Goal: Information Seeking & Learning: Compare options

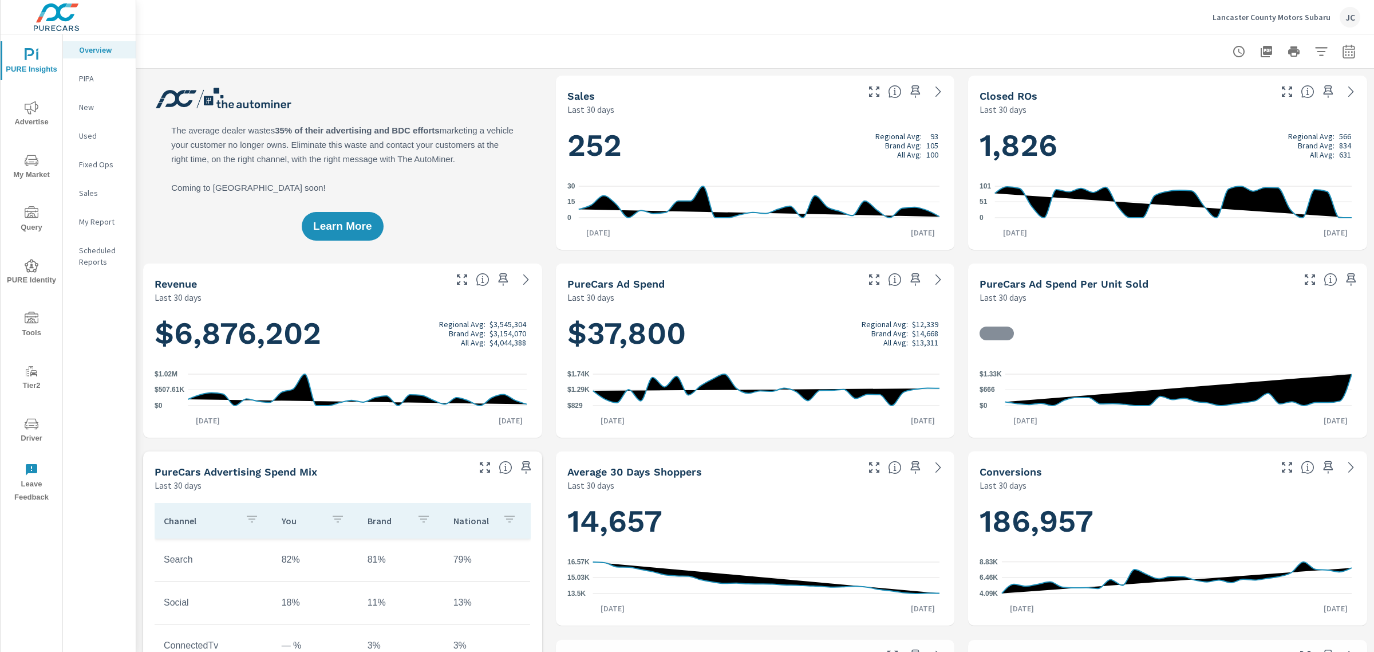
scroll to position [472, 0]
click at [27, 422] on icon "nav menu" at bounding box center [32, 424] width 14 height 14
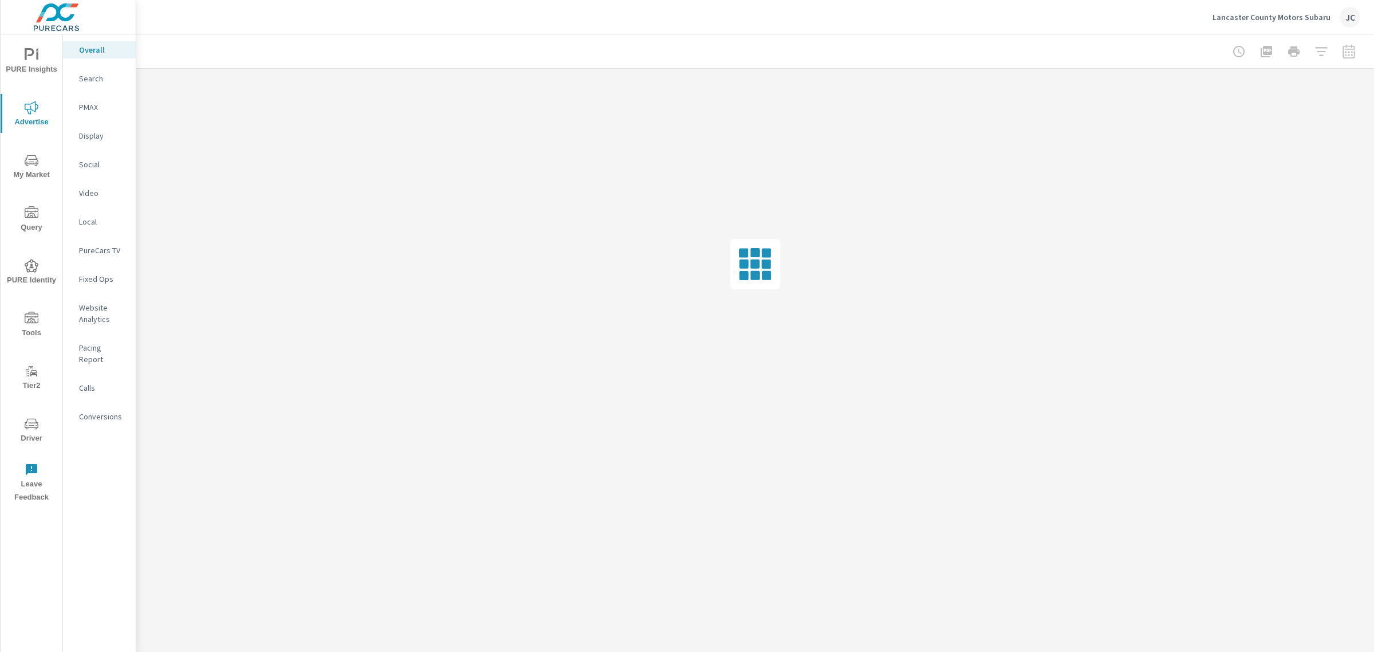
click at [93, 161] on p "Social" at bounding box center [103, 164] width 48 height 11
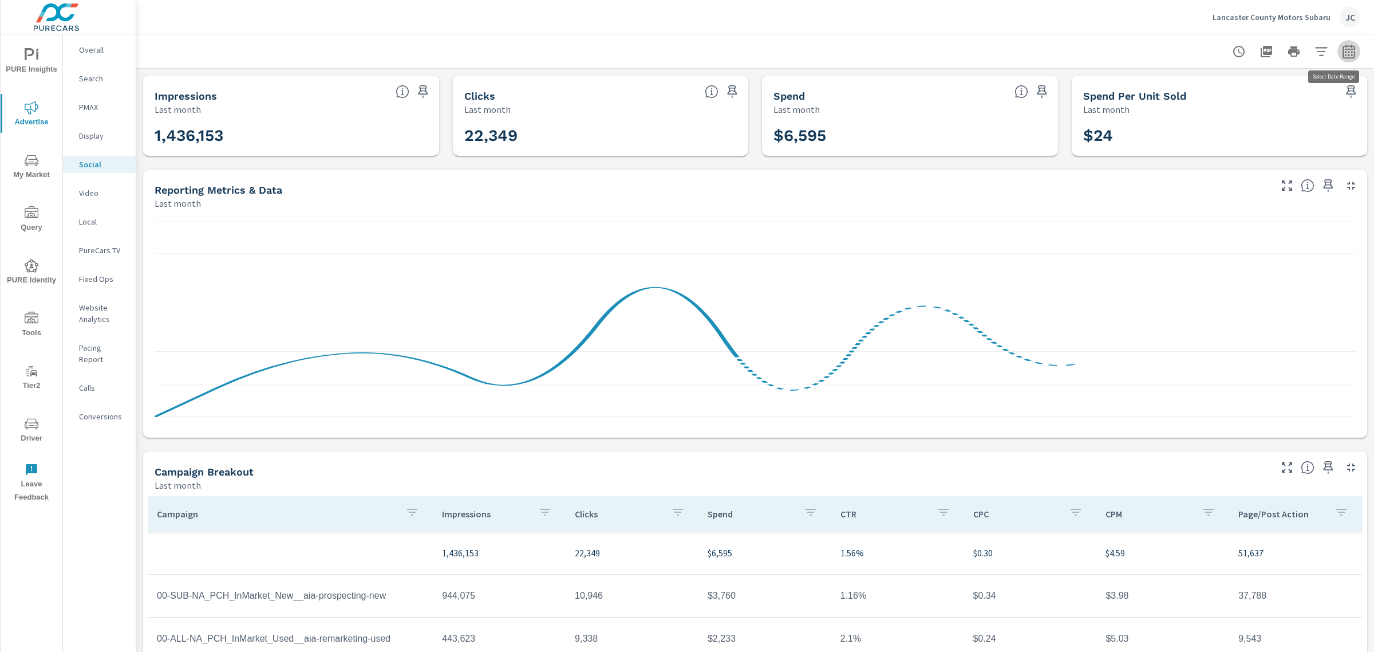
click at [1342, 49] on icon "button" at bounding box center [1349, 52] width 14 height 14
select select "Last month"
click at [1241, 129] on p "+ Add comparison" at bounding box center [1258, 129] width 147 height 14
select select "Previous period"
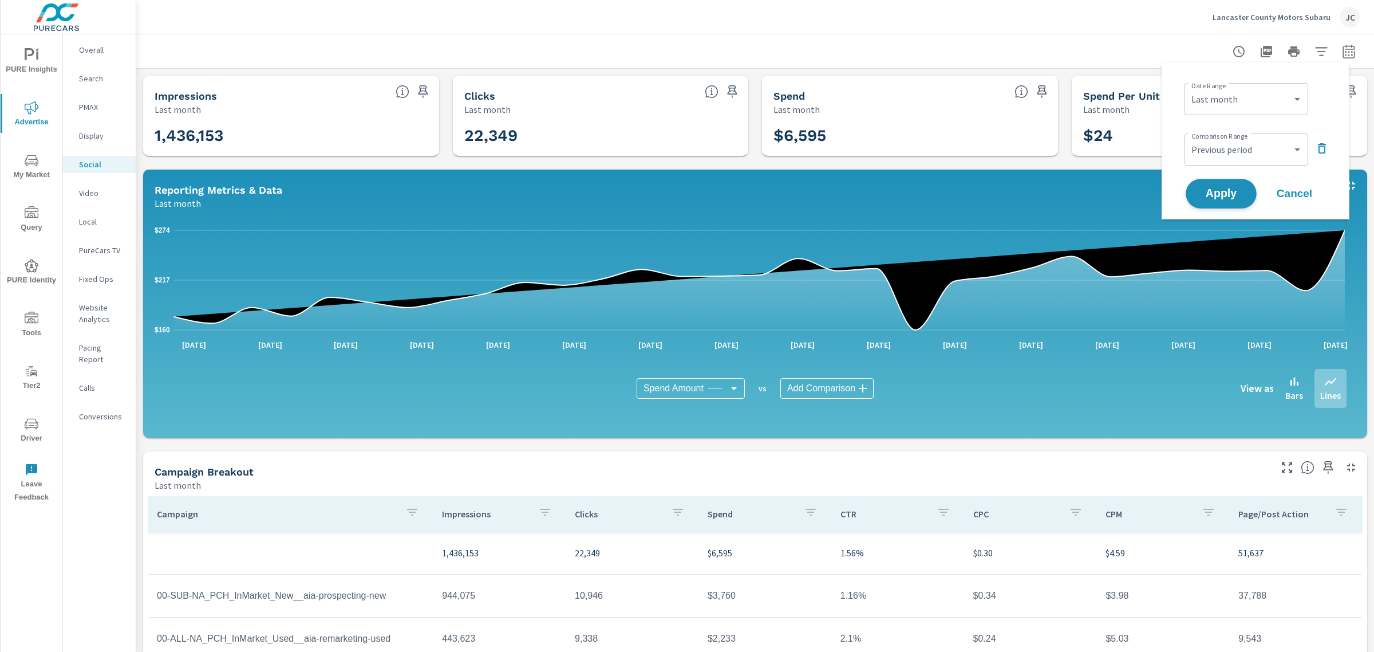
click at [1220, 194] on span "Apply" at bounding box center [1221, 193] width 47 height 11
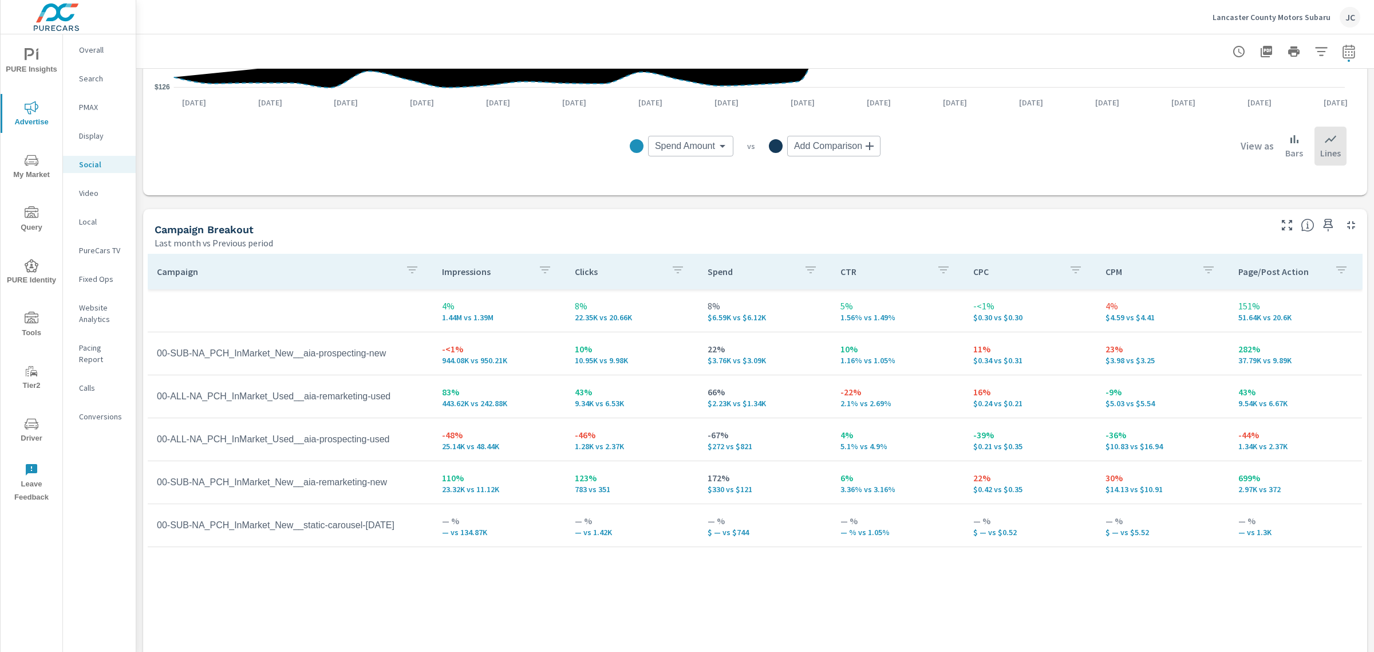
scroll to position [358, 0]
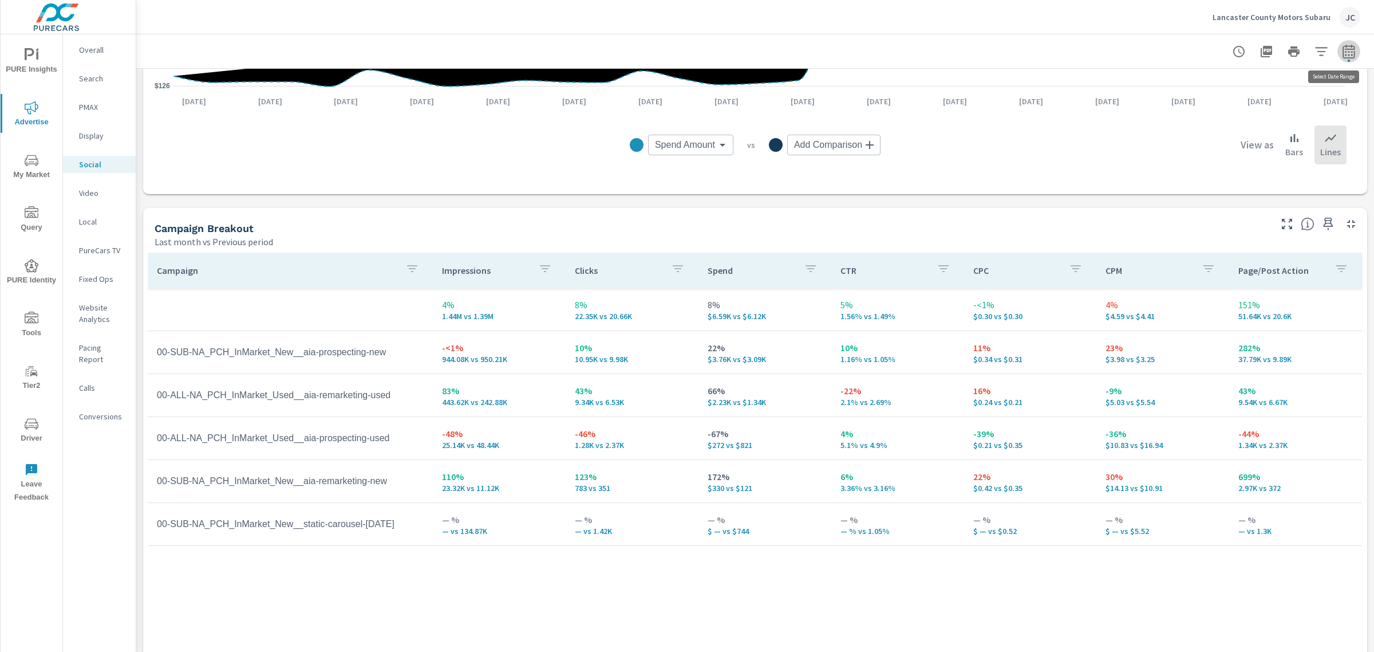
click at [1342, 48] on icon "button" at bounding box center [1349, 52] width 14 height 14
select select "Last month"
select select "Previous period"
click at [1288, 97] on select "Custom Yesterday Last week Last 7 days Last 14 days Last 30 days Last 45 days L…" at bounding box center [1246, 99] width 115 height 23
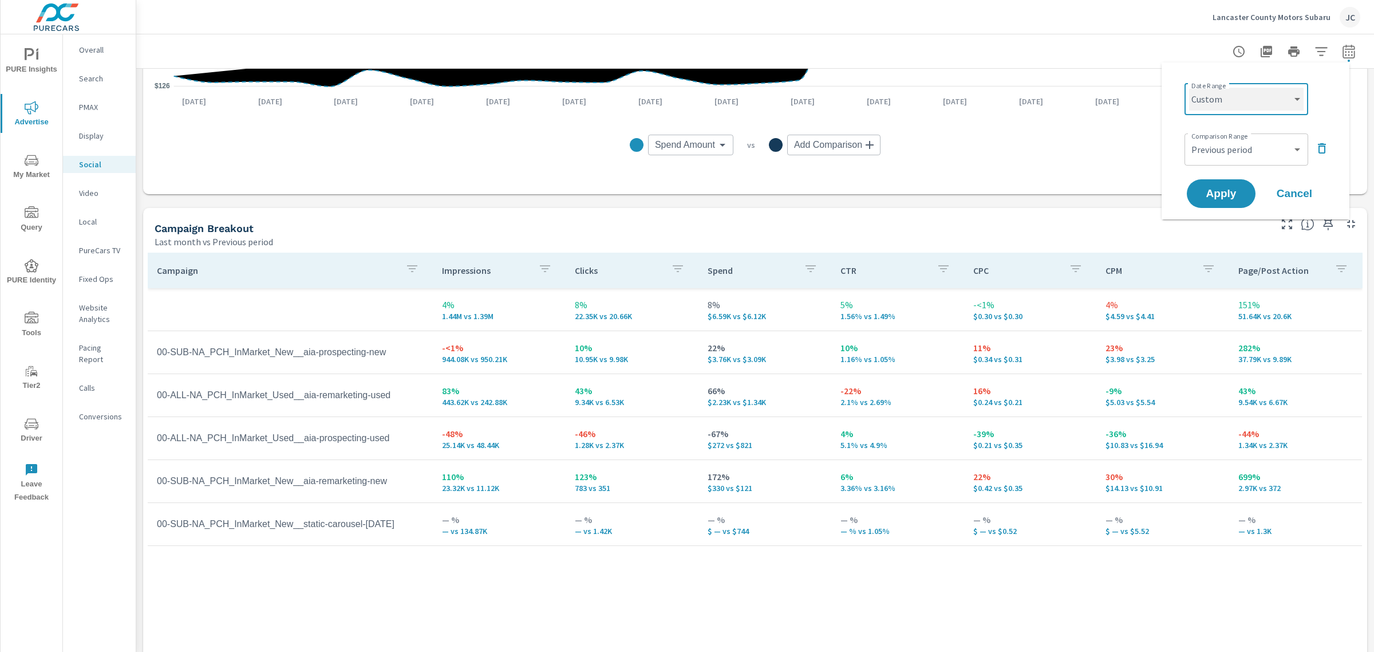
click at [1189, 88] on select "Custom Yesterday Last week Last 7 days Last 14 days Last 30 days Last 45 days L…" at bounding box center [1246, 99] width 115 height 23
select select "custom"
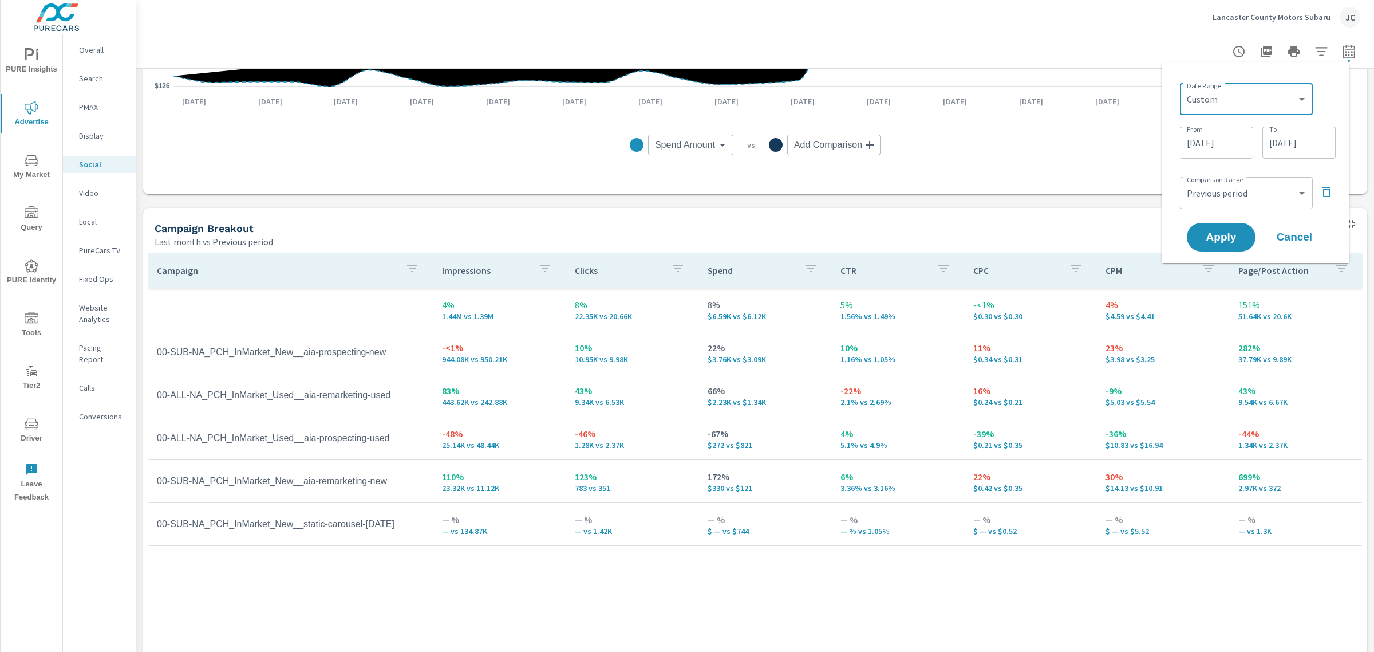
click at [1229, 141] on input "08/01/2025" at bounding box center [1217, 142] width 64 height 23
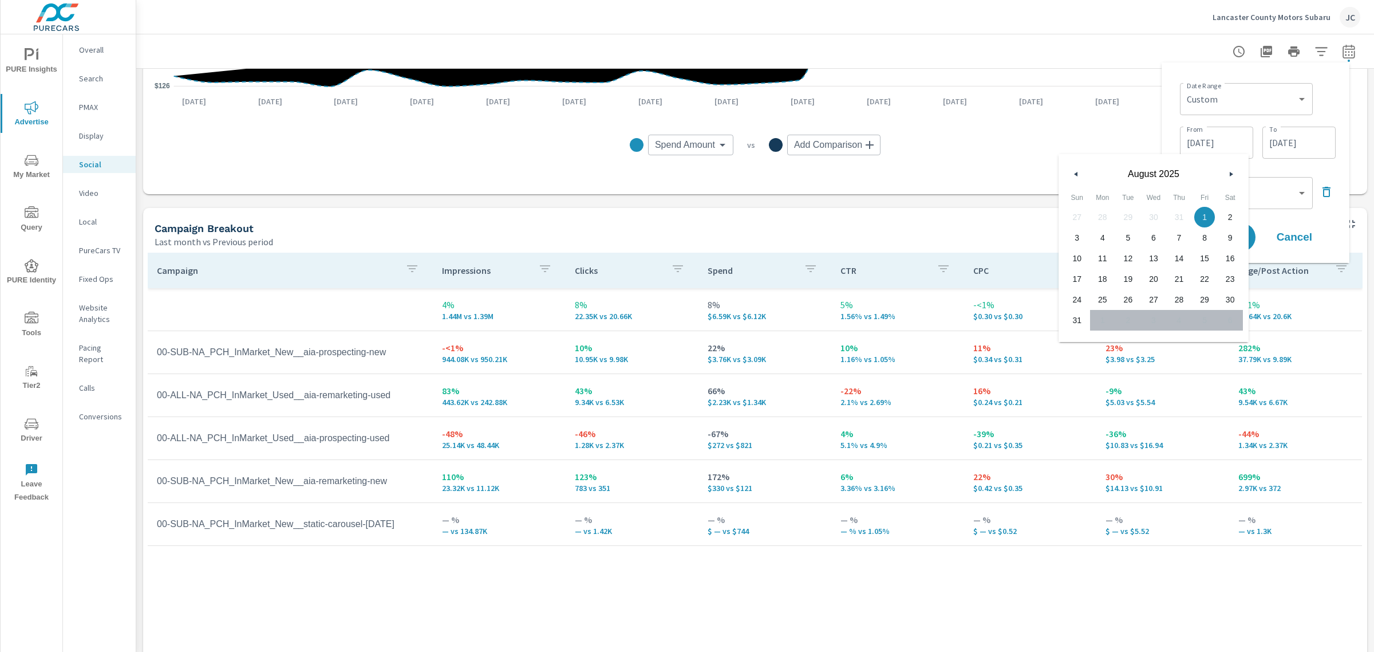
click at [1079, 175] on button "button" at bounding box center [1077, 174] width 14 height 14
click at [1118, 212] on span "1" at bounding box center [1128, 217] width 26 height 15
click at [1172, 299] on span "31" at bounding box center [1179, 299] width 26 height 15
click at [1127, 219] on span "1" at bounding box center [1128, 217] width 26 height 15
type input "07/01/2025"
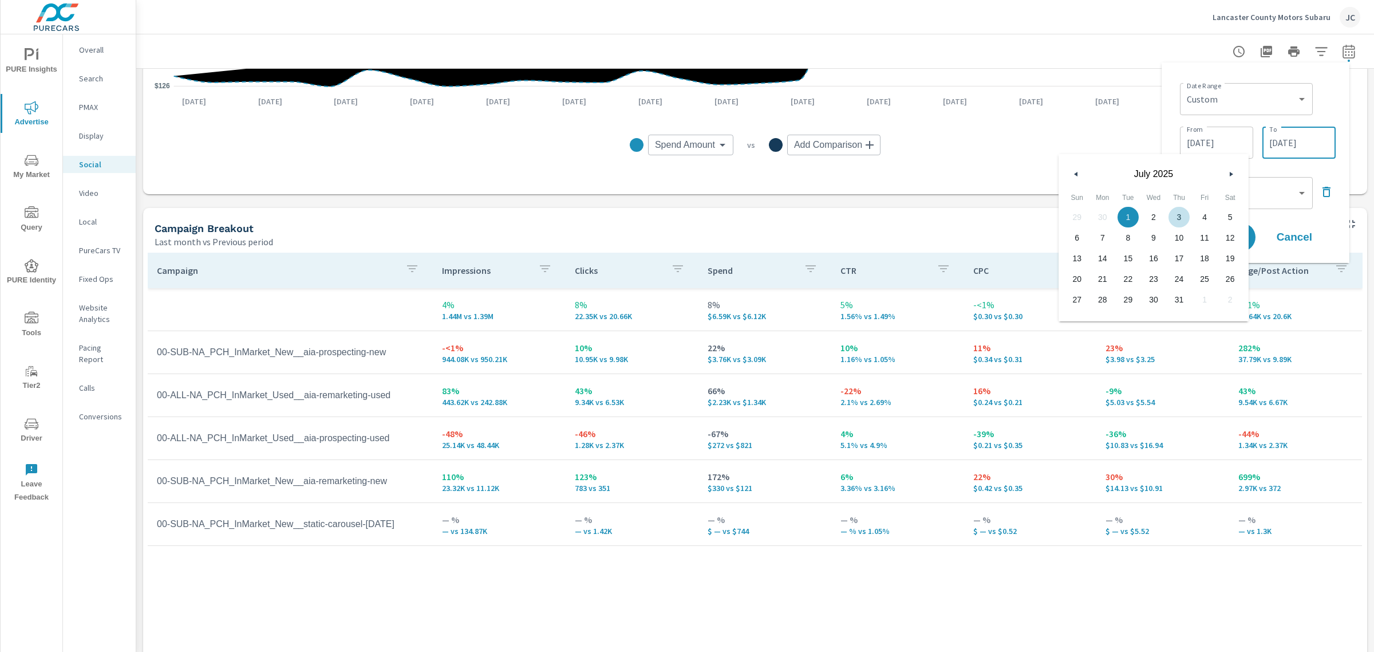
click at [1286, 144] on input "08/31/2025" at bounding box center [1299, 142] width 64 height 23
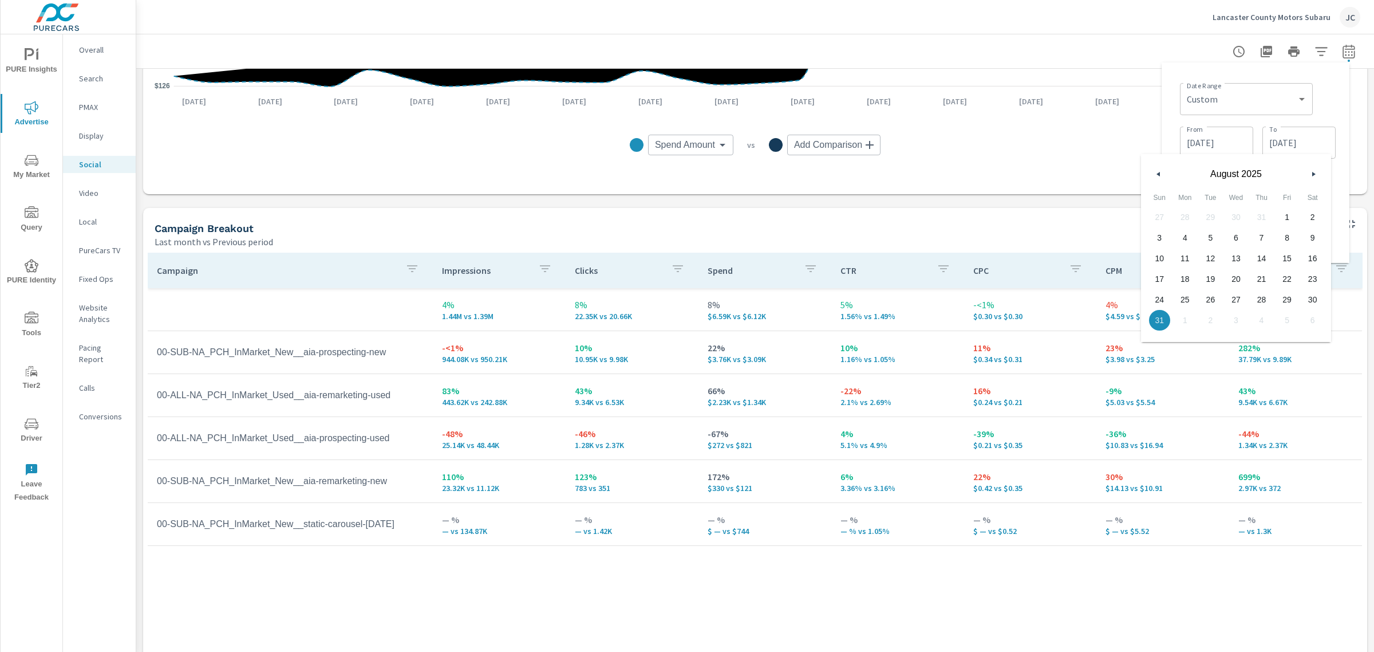
click at [1163, 175] on button "button" at bounding box center [1159, 174] width 14 height 14
click at [1253, 293] on span "31" at bounding box center [1262, 299] width 26 height 15
type input "07/31/2025"
click at [1335, 101] on div "Date Range Custom Yesterday Last week Last 7 days Last 14 days Last 30 days Las…" at bounding box center [1258, 97] width 156 height 39
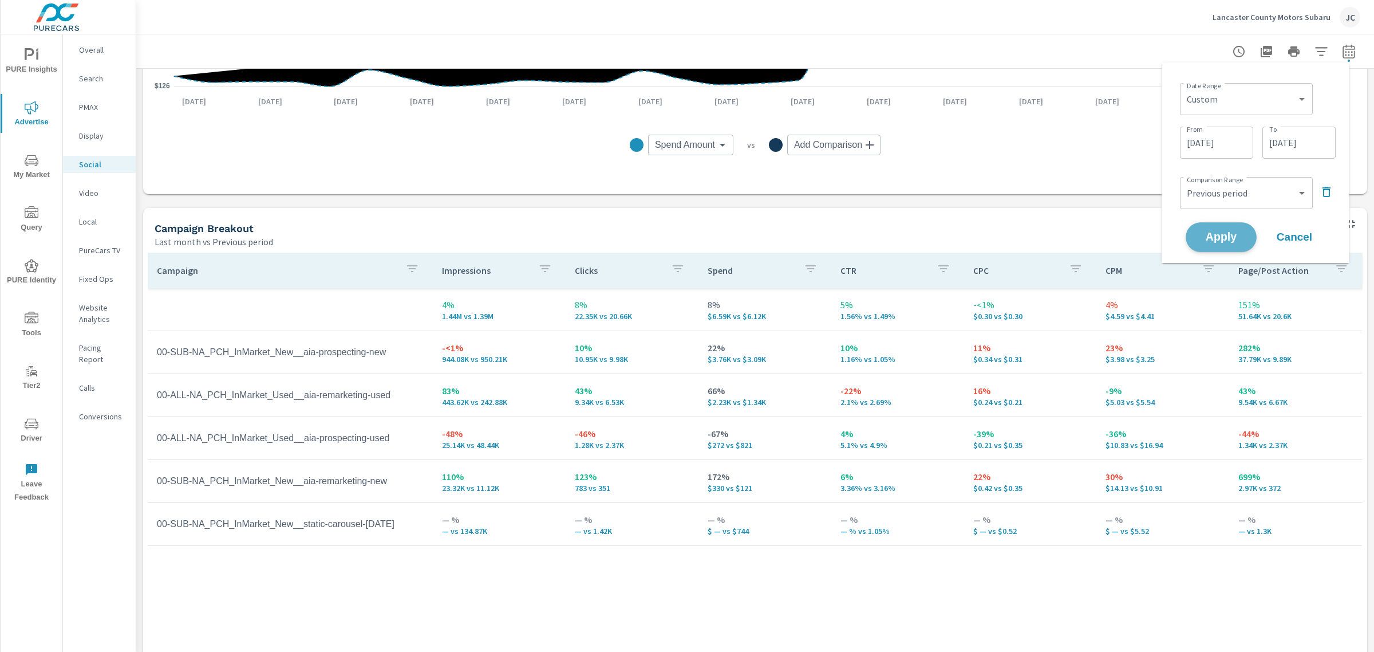
click at [1221, 232] on span "Apply" at bounding box center [1221, 237] width 47 height 11
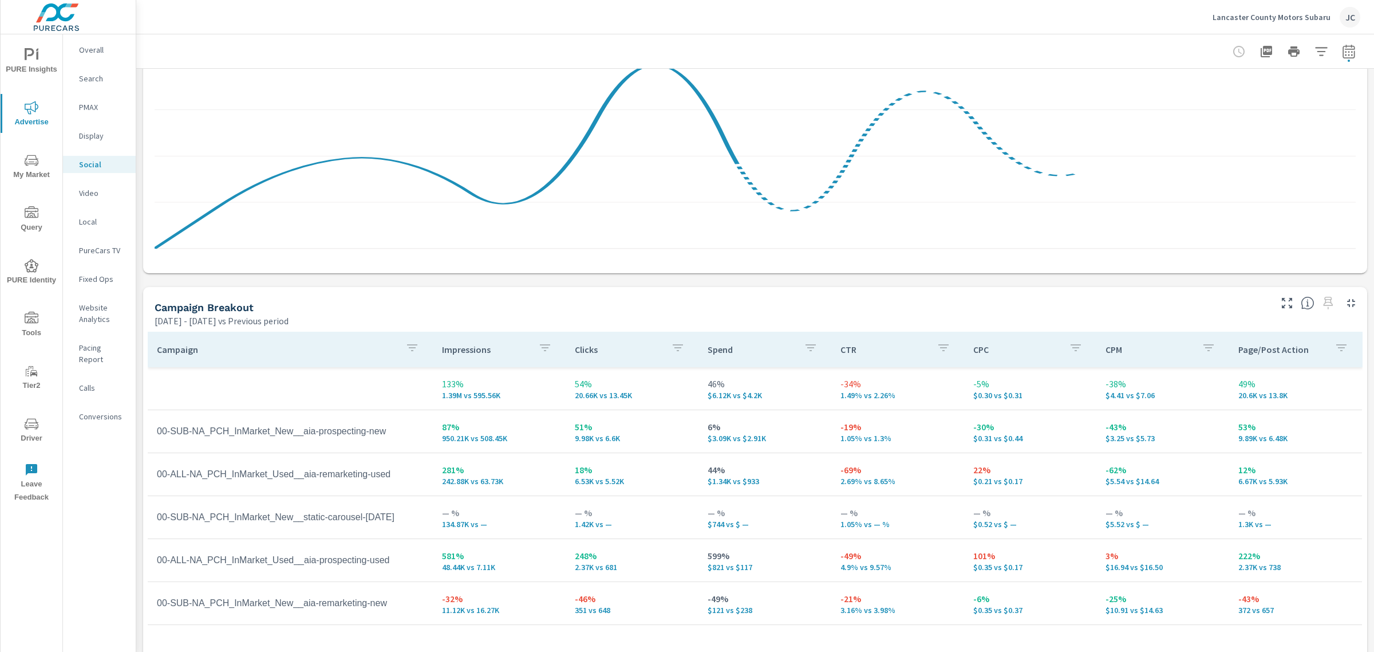
scroll to position [286, 0]
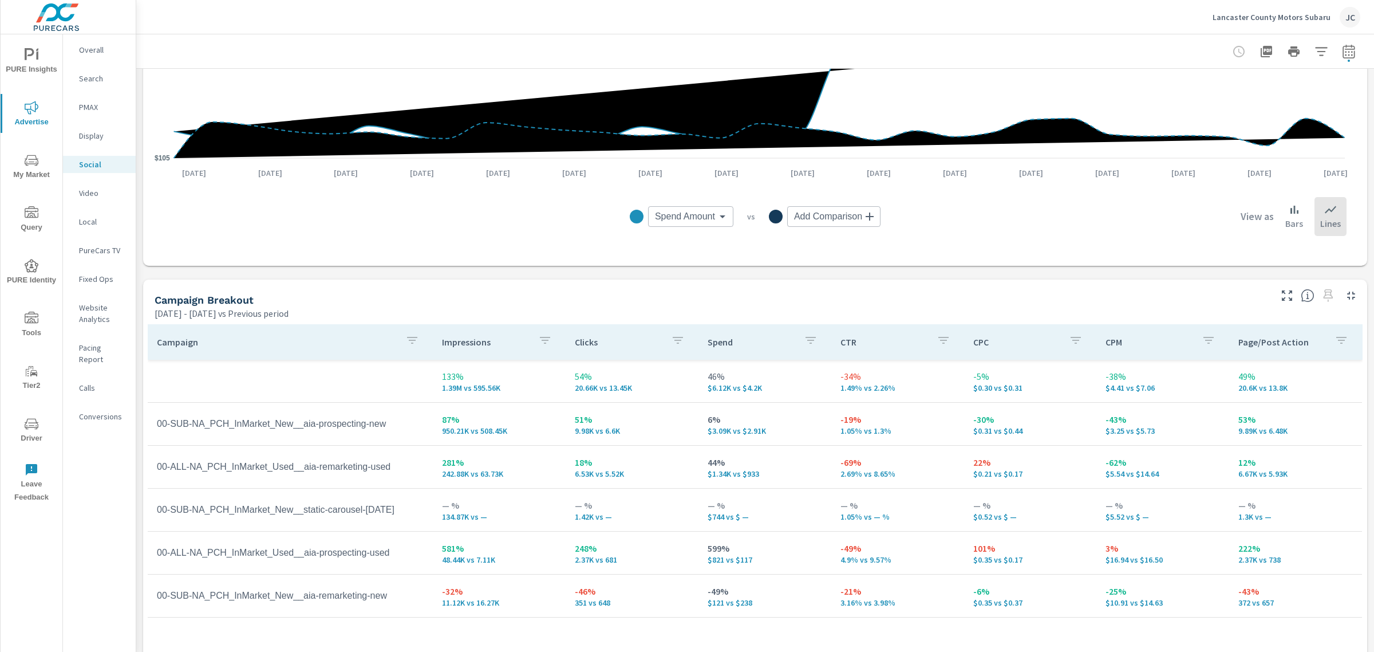
click at [1342, 47] on icon "button" at bounding box center [1349, 52] width 14 height 14
select select "Previous period"
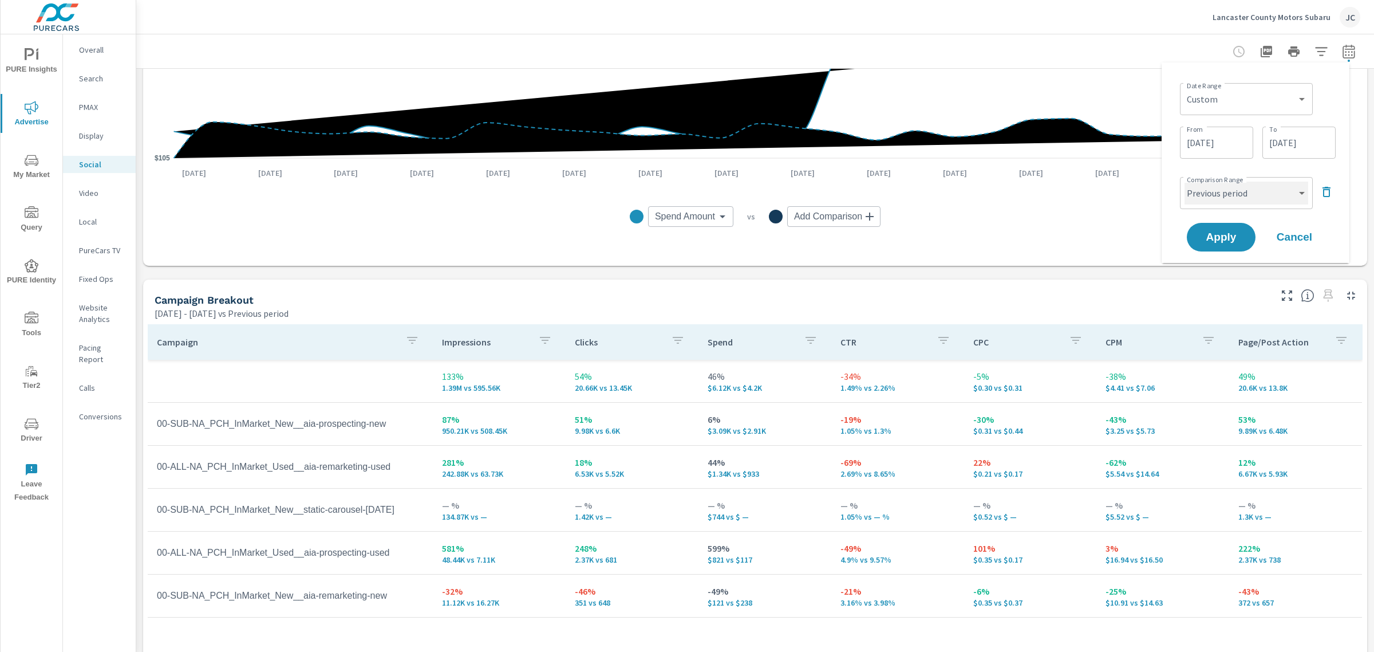
click at [1300, 188] on select "Custom Previous period Previous month Previous year" at bounding box center [1247, 193] width 124 height 23
click at [1126, 199] on div "View as Bars Lines" at bounding box center [1149, 216] width 395 height 39
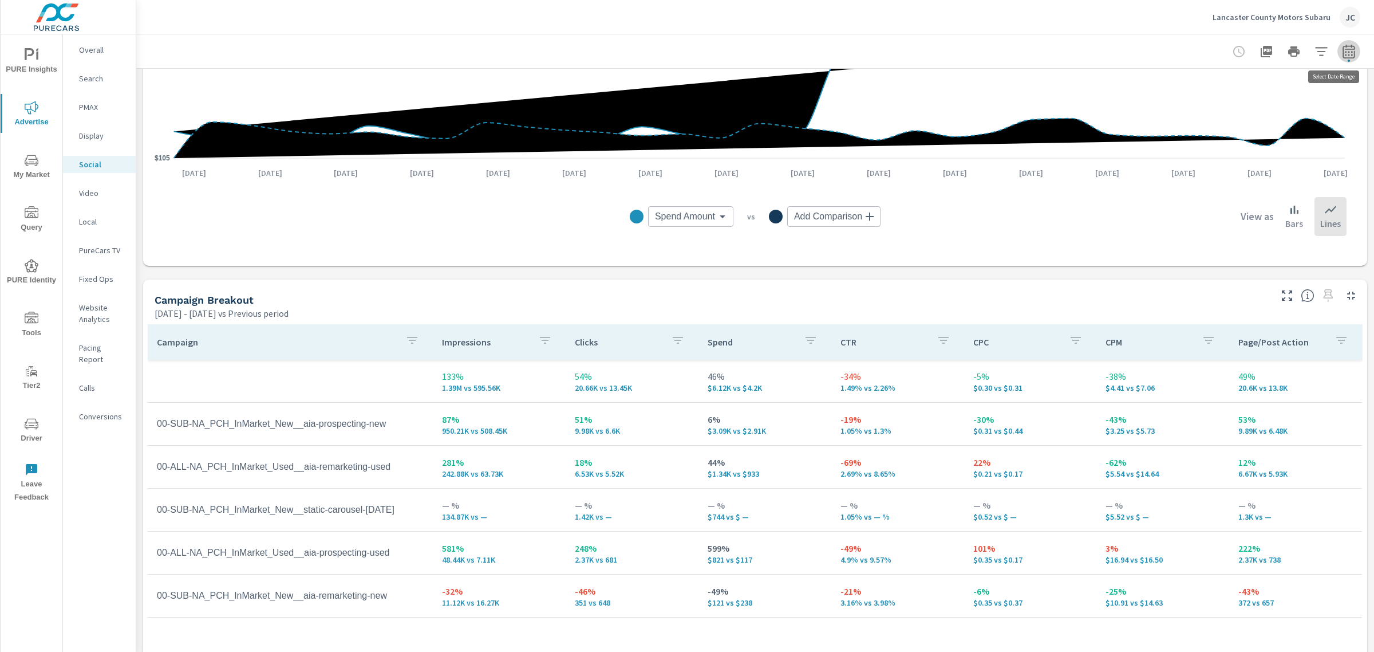
click at [1342, 54] on icon "button" at bounding box center [1349, 52] width 14 height 14
select select "Previous period"
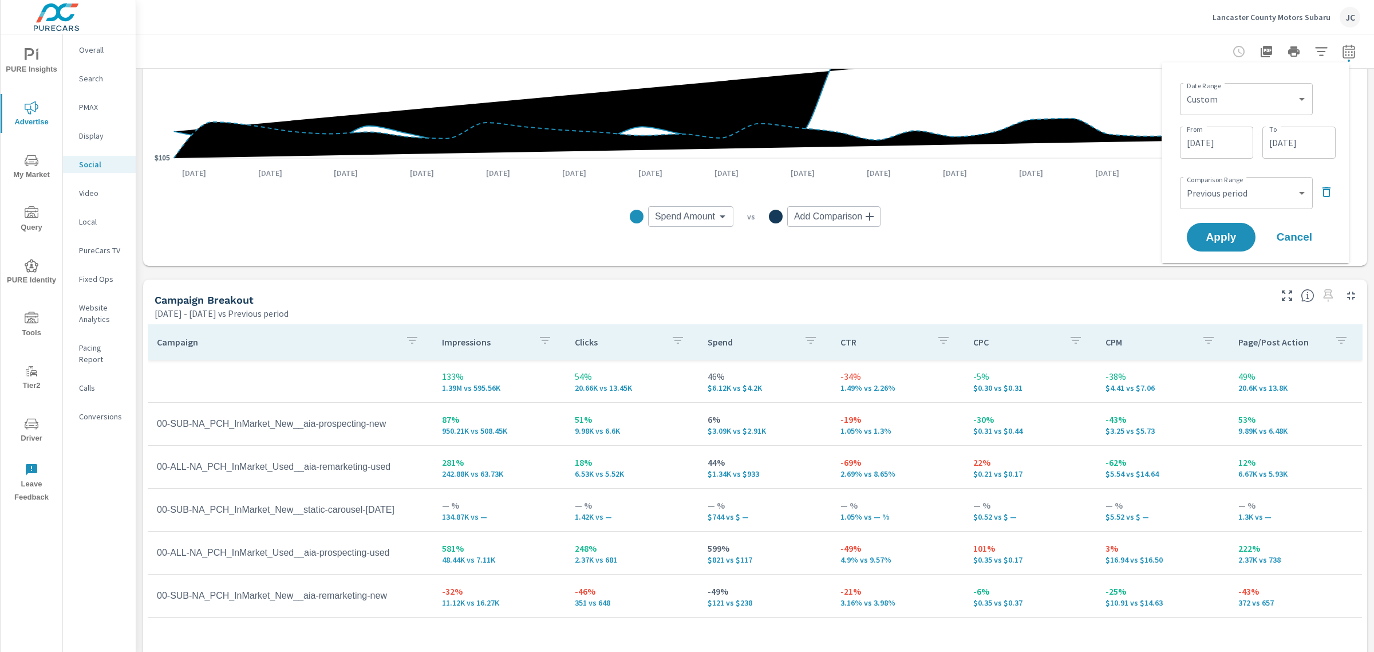
click at [1297, 239] on span "Cancel" at bounding box center [1295, 237] width 46 height 10
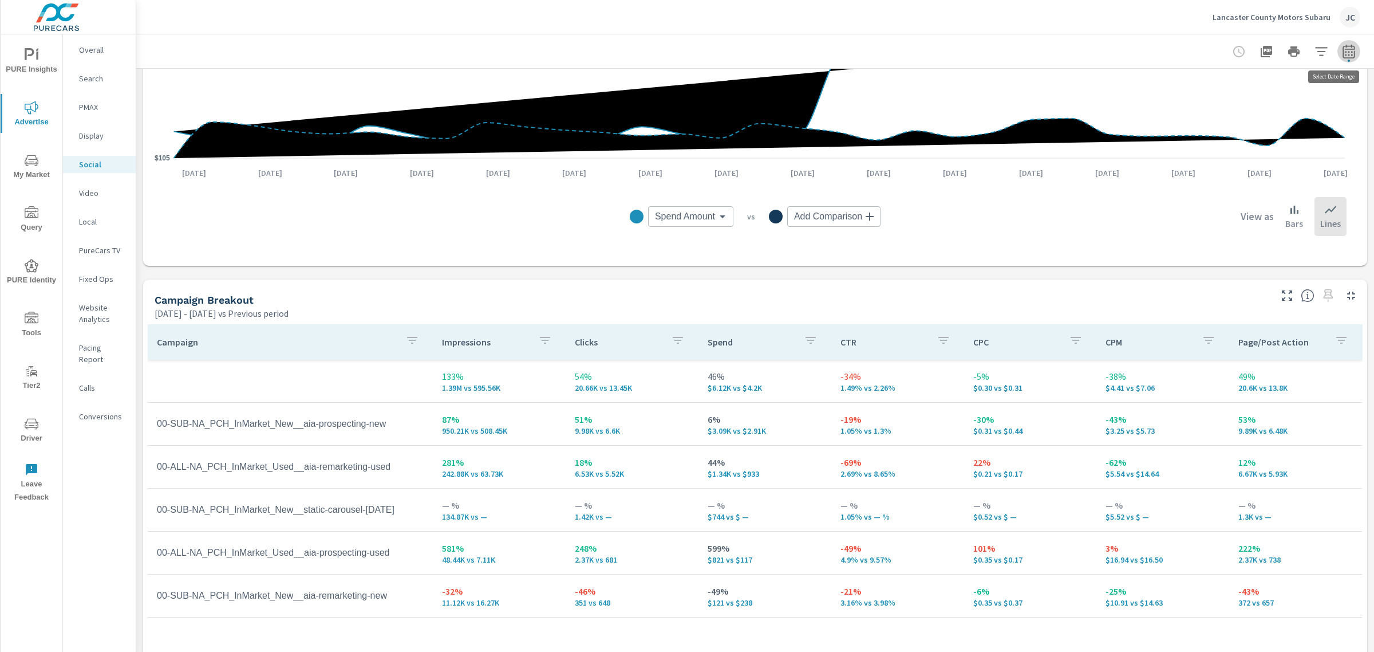
click at [1345, 52] on icon "button" at bounding box center [1348, 53] width 7 height 5
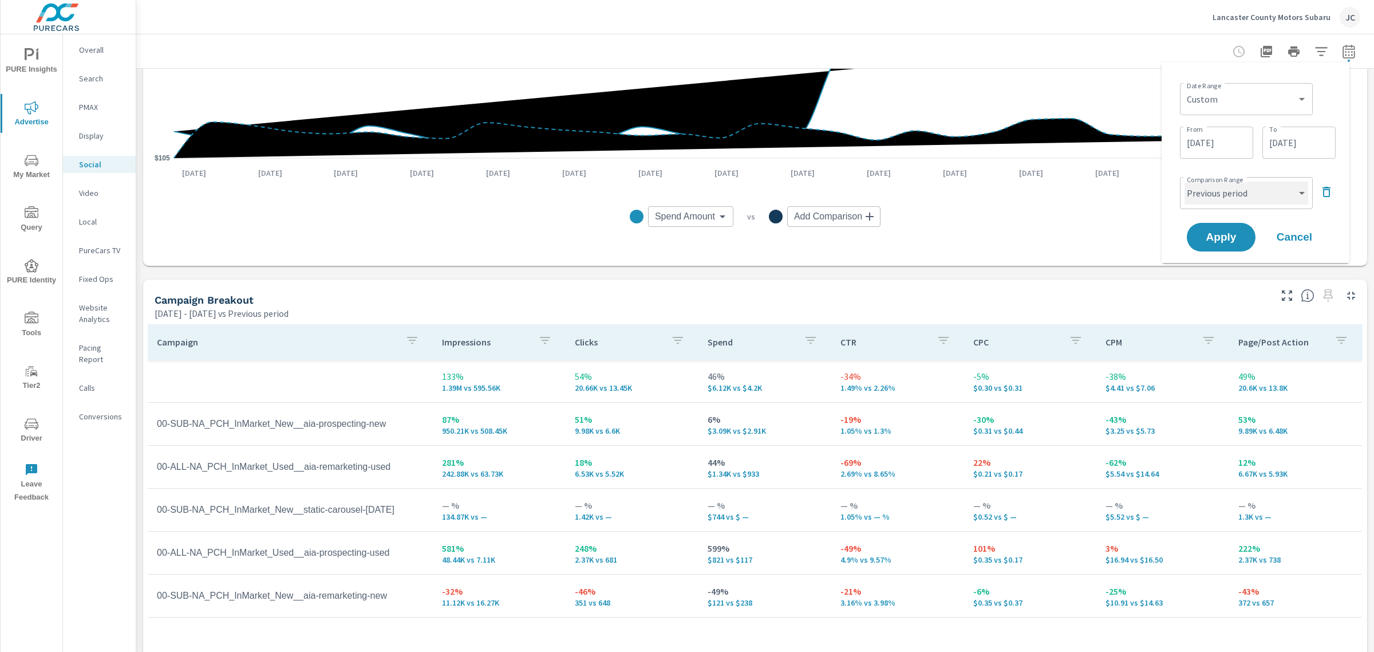
click at [1298, 193] on select "Custom Previous period Previous month Previous year" at bounding box center [1247, 193] width 124 height 23
click at [1185, 182] on select "Custom Previous period Previous month Previous year" at bounding box center [1247, 193] width 124 height 23
select select "custom"
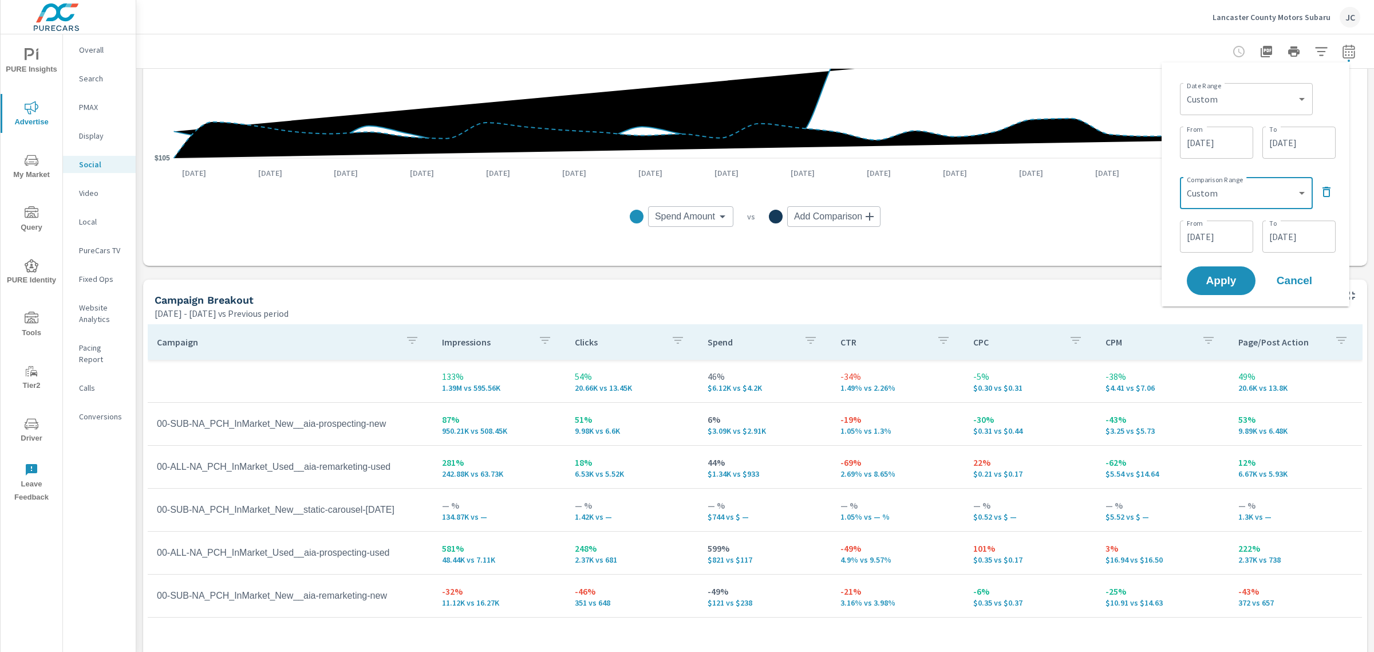
click at [1320, 190] on icon "button" at bounding box center [1327, 192] width 14 height 14
click at [1221, 200] on span "Apply" at bounding box center [1221, 205] width 47 height 11
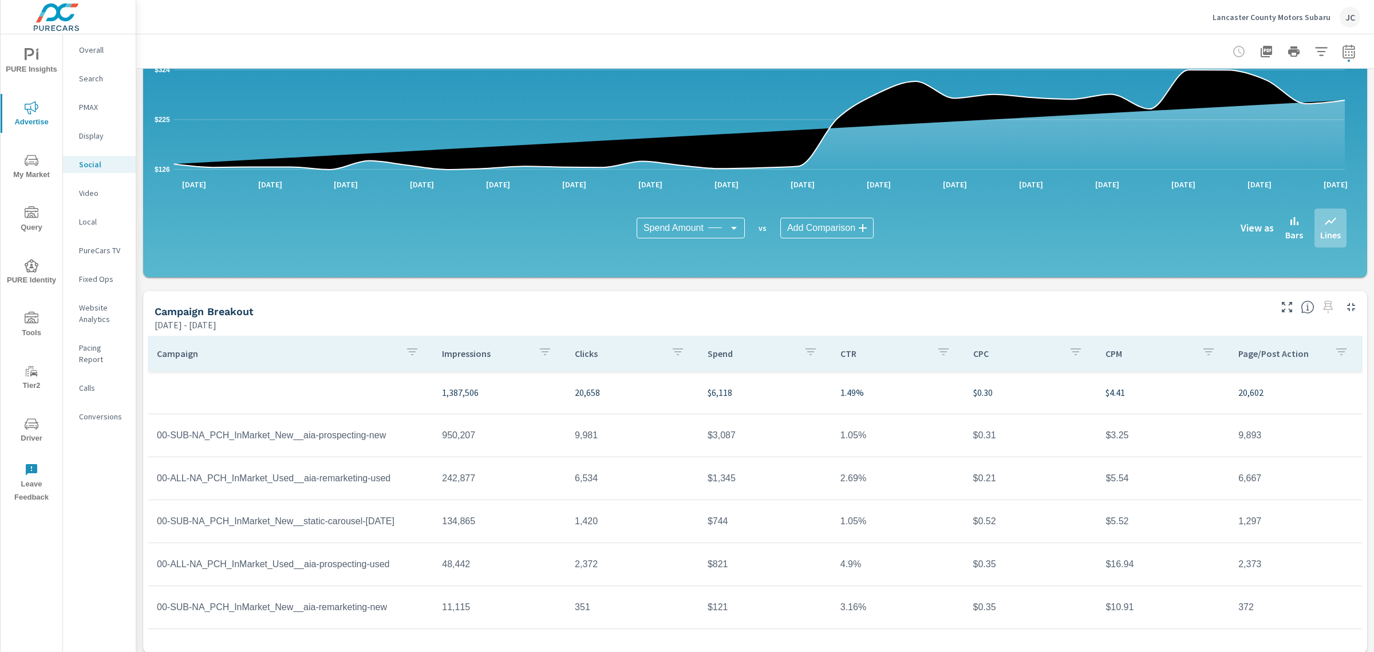
scroll to position [168, 0]
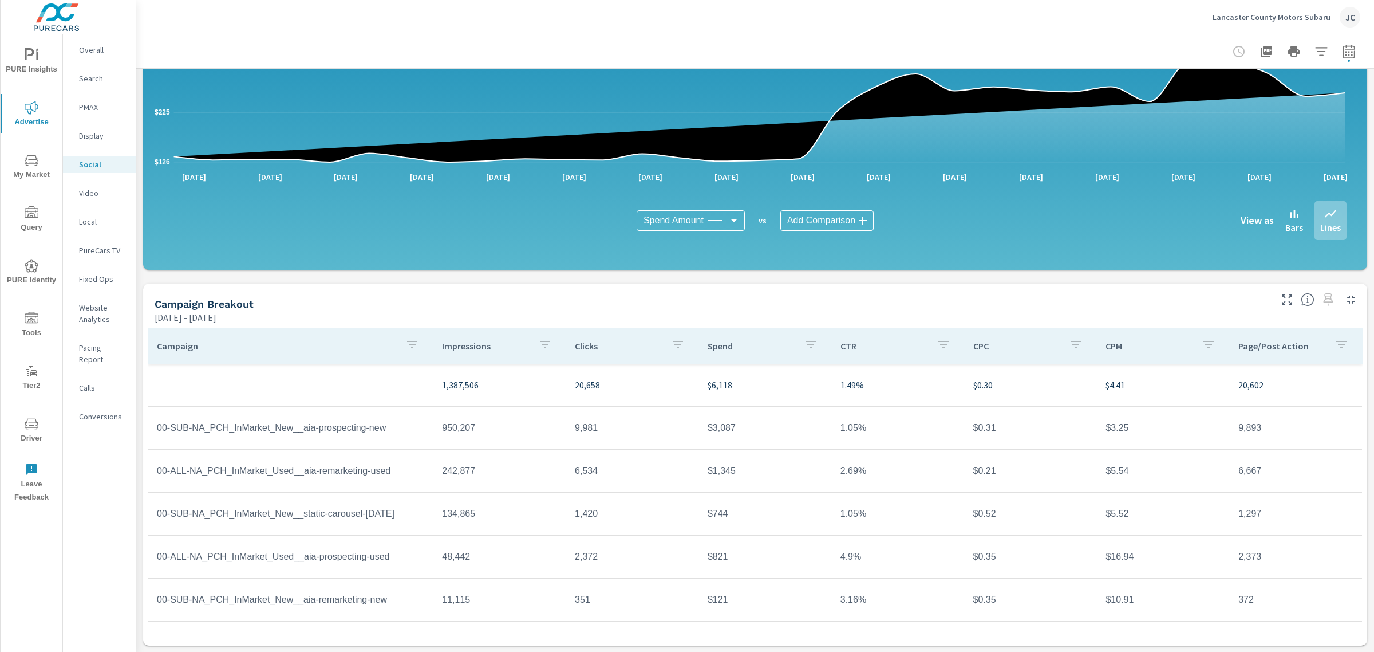
click at [1338, 342] on button "button" at bounding box center [1341, 346] width 23 height 26
click at [1171, 367] on div at bounding box center [687, 326] width 1374 height 652
click at [1284, 18] on p "Lancaster County Motors Subaru" at bounding box center [1272, 17] width 118 height 10
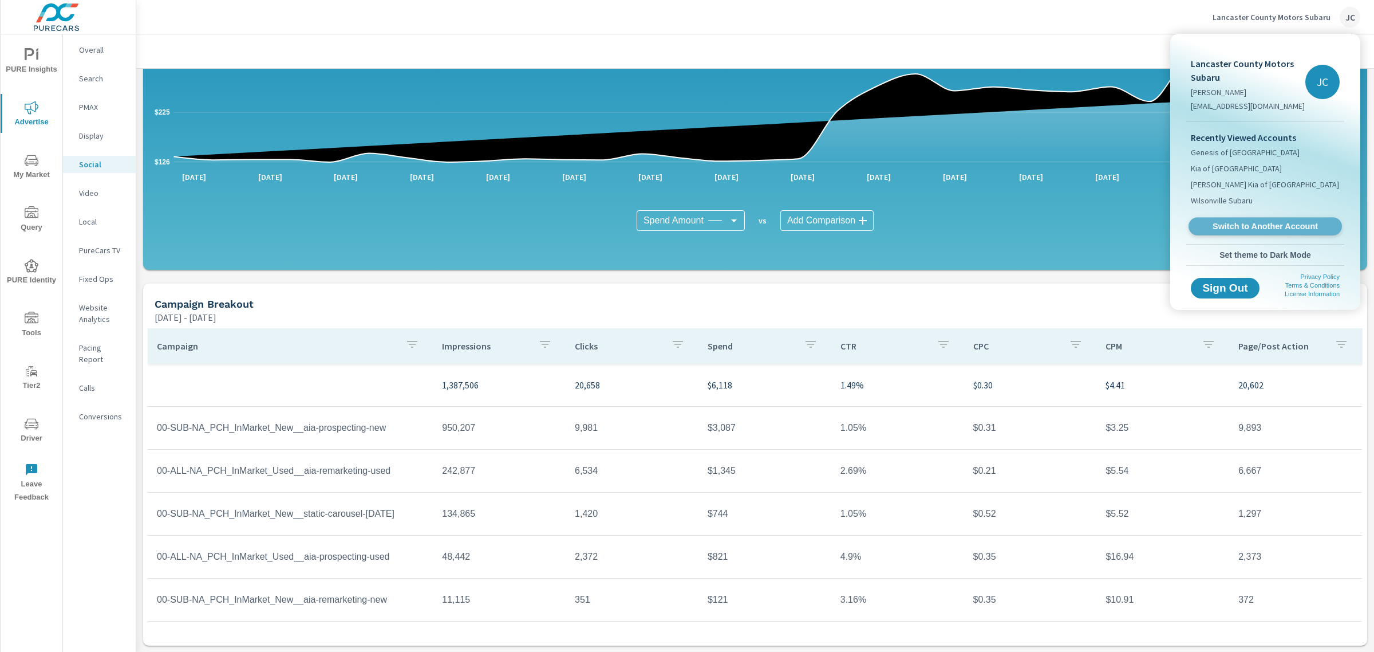
click at [1267, 225] on span "Switch to Another Account" at bounding box center [1265, 226] width 140 height 11
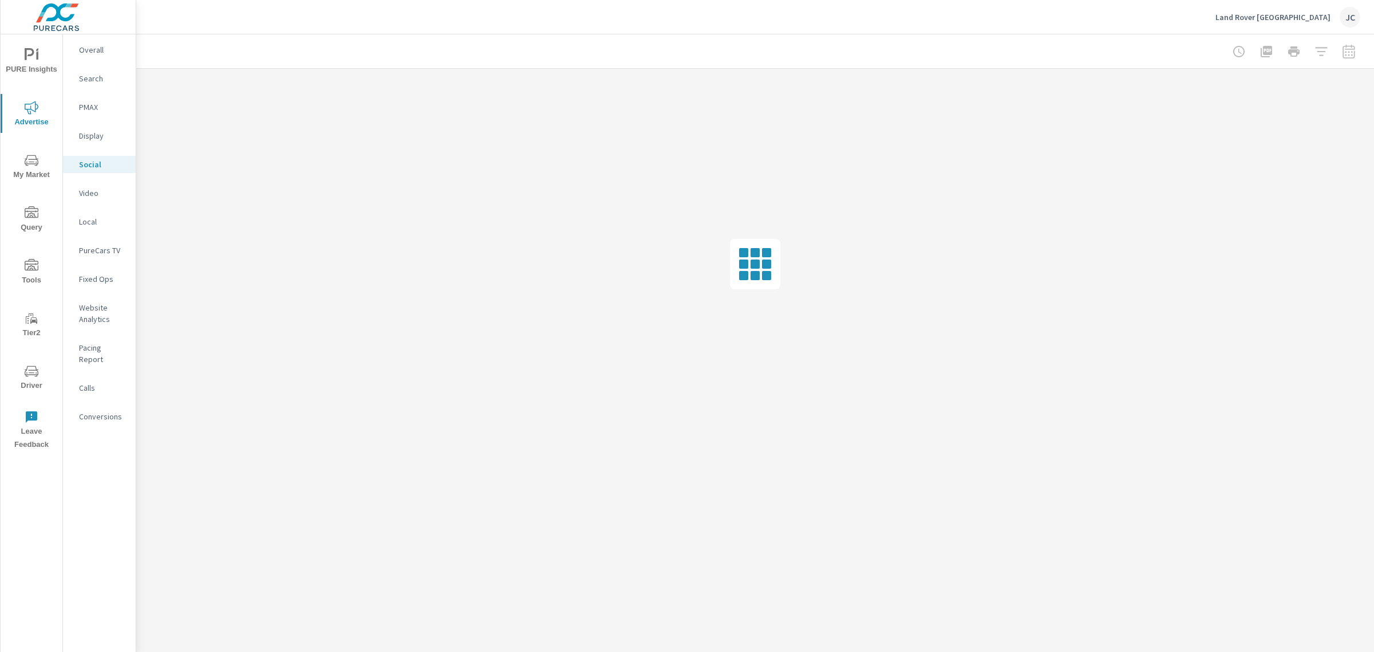
click at [1275, 20] on p "Land Rover Pasadena" at bounding box center [1273, 17] width 115 height 10
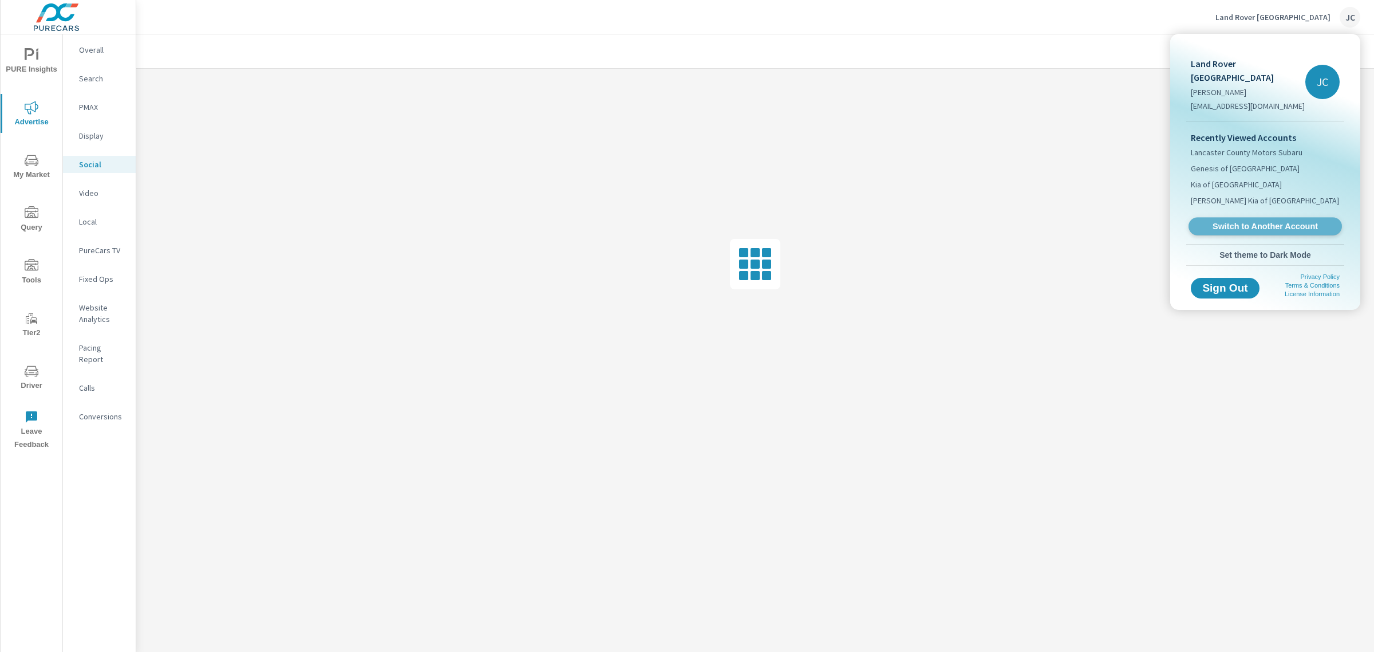
click at [1277, 221] on span "Switch to Another Account" at bounding box center [1265, 226] width 140 height 11
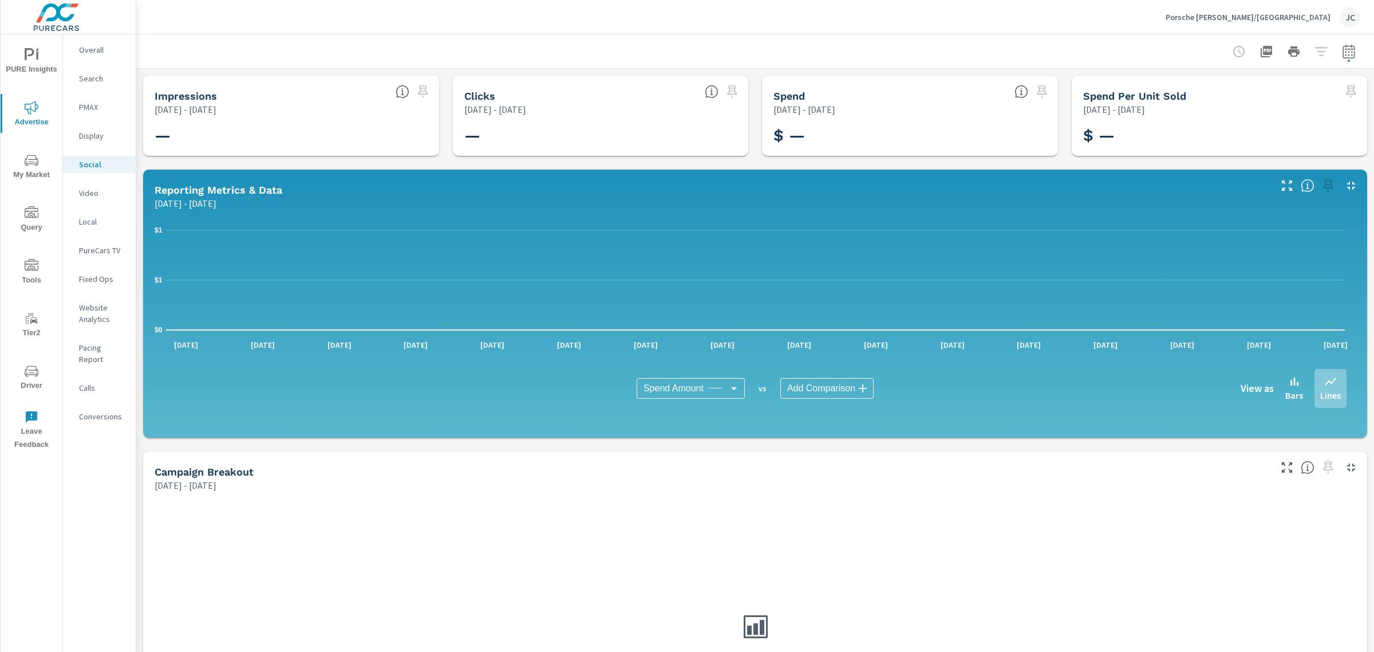
click at [30, 367] on icon "nav menu" at bounding box center [32, 371] width 14 height 14
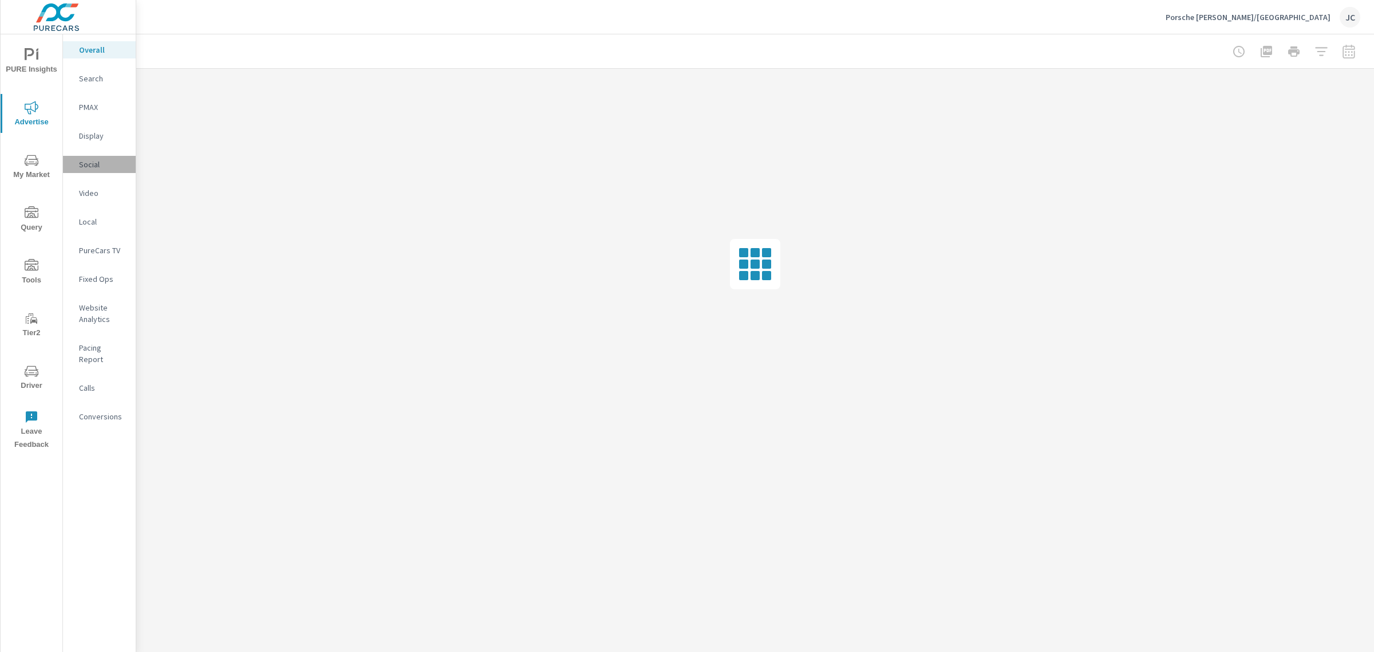
click at [95, 164] on p "Social" at bounding box center [103, 164] width 48 height 11
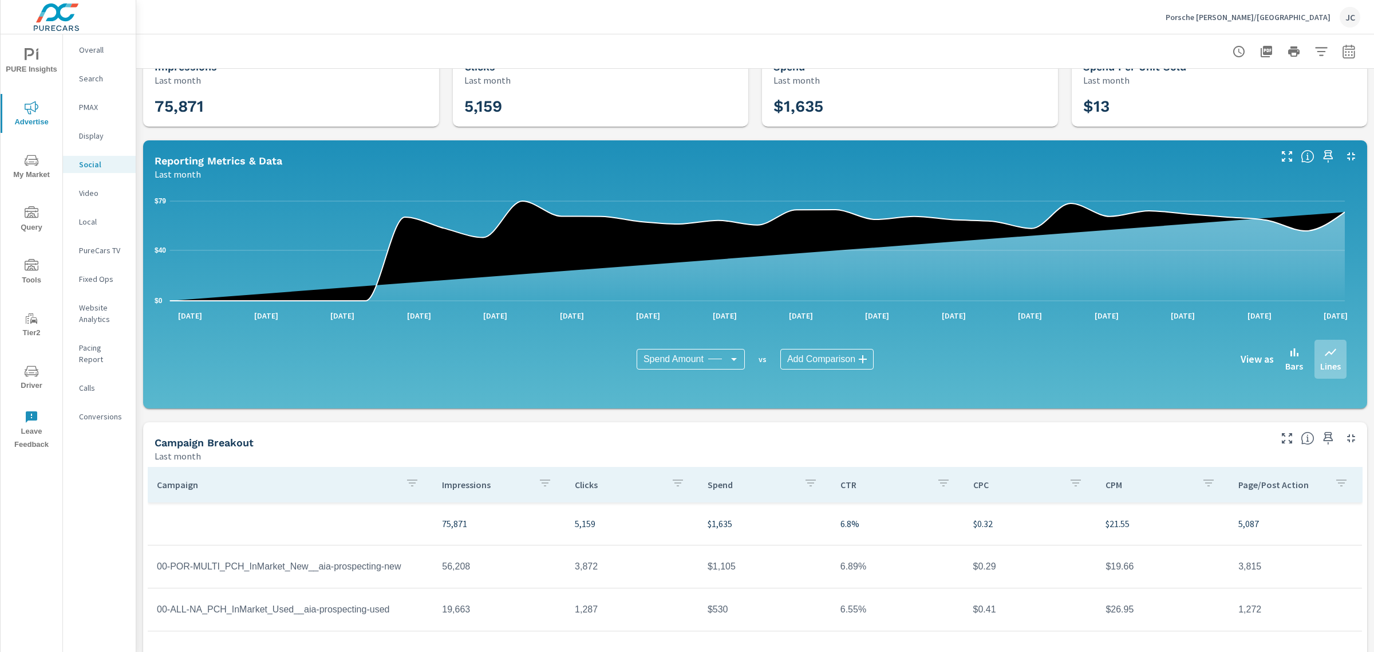
scroll to position [25, 0]
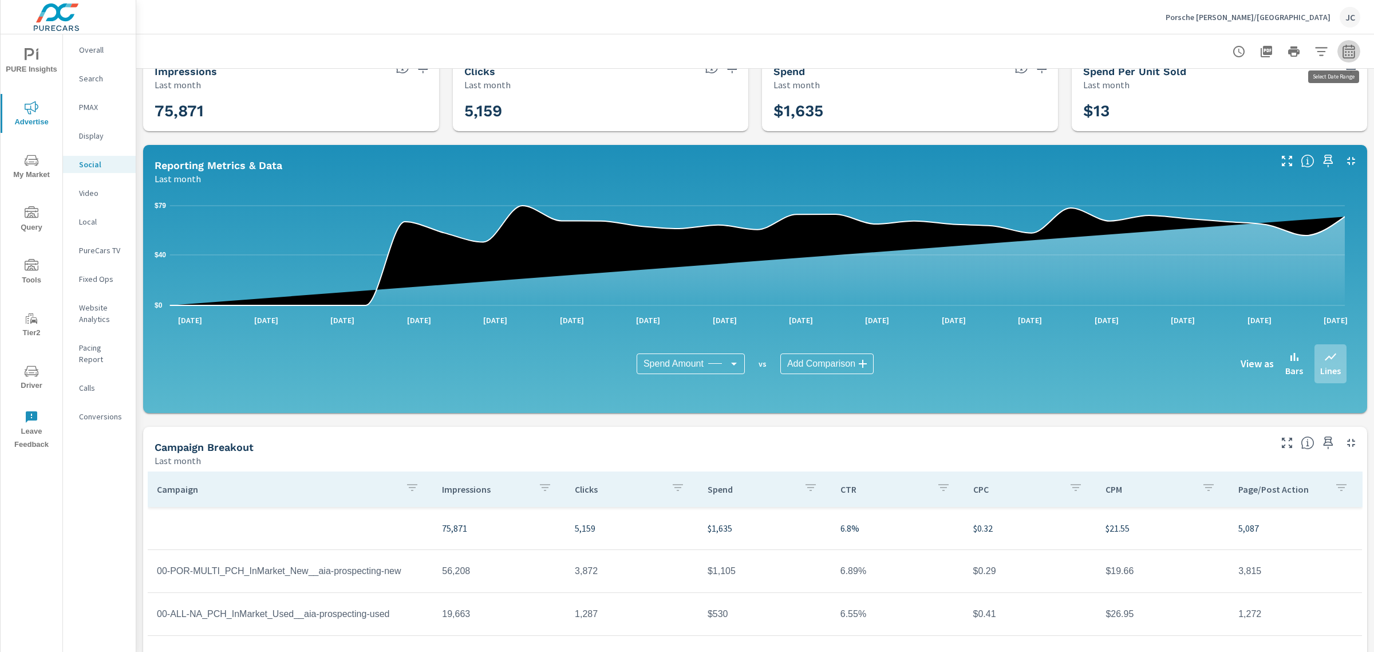
click at [1343, 53] on icon "button" at bounding box center [1349, 51] width 12 height 14
select select "Last month"
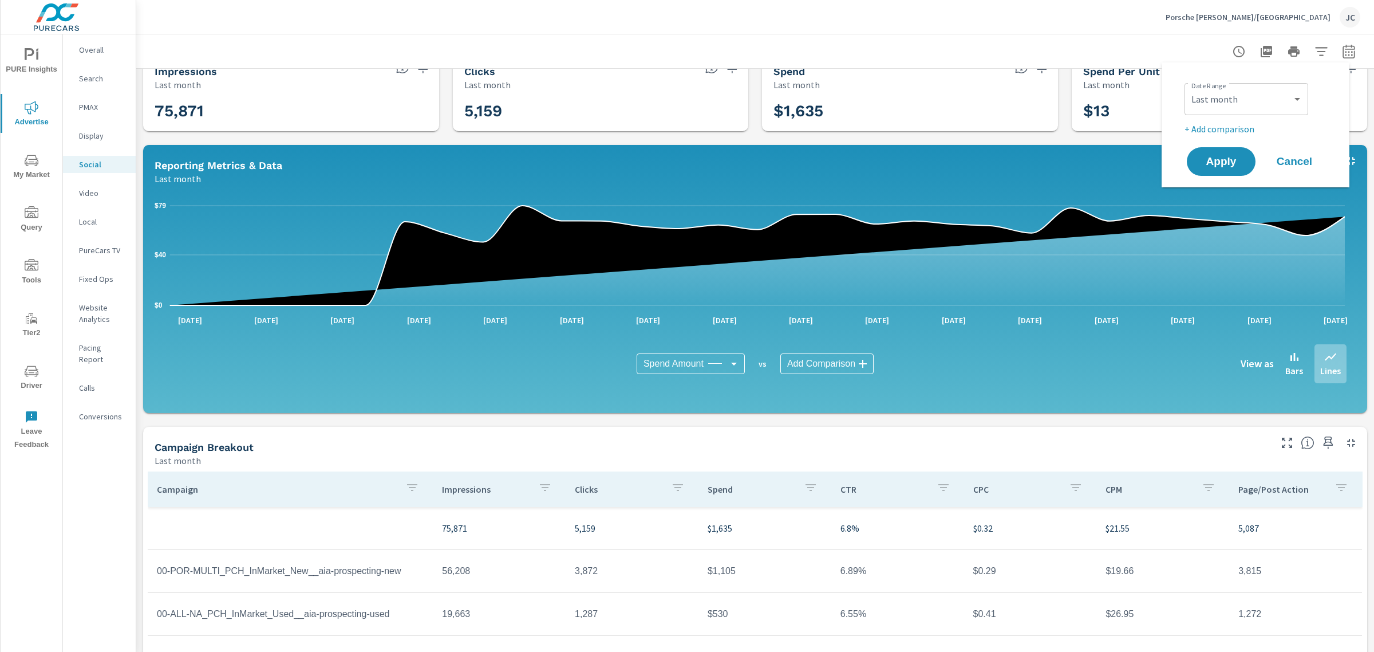
click at [1208, 125] on p "+ Add comparison" at bounding box center [1258, 129] width 147 height 14
select select "Previous period"
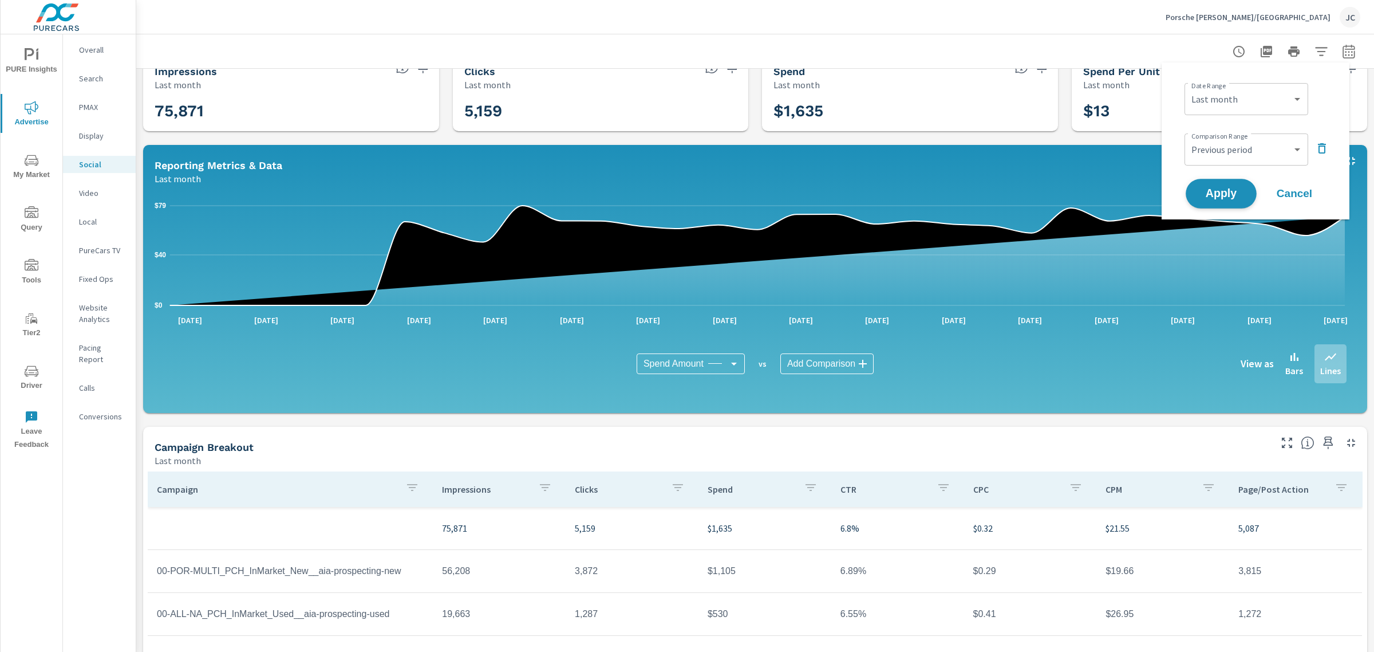
click at [1215, 195] on span "Apply" at bounding box center [1221, 193] width 47 height 11
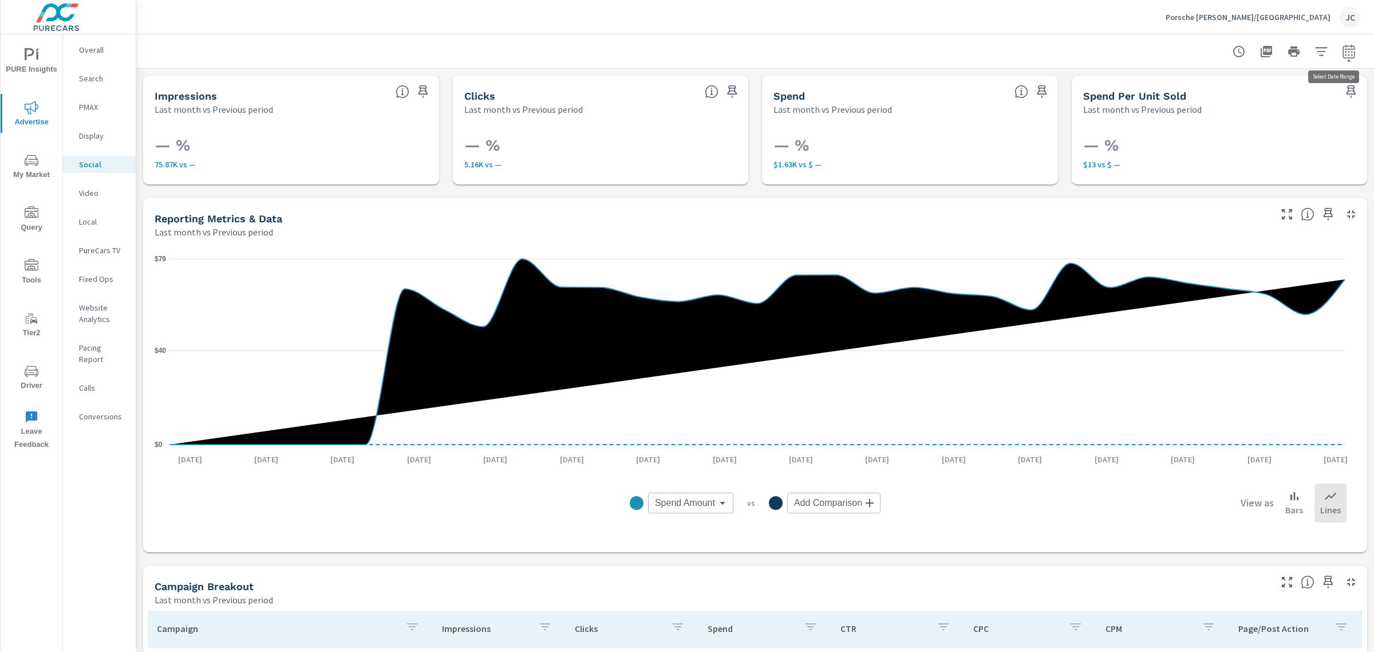
click at [1343, 53] on icon "button" at bounding box center [1349, 51] width 12 height 14
select select "Last month"
select select "Previous period"
click at [1298, 150] on select "Custom Previous period Previous month Previous year" at bounding box center [1246, 149] width 115 height 23
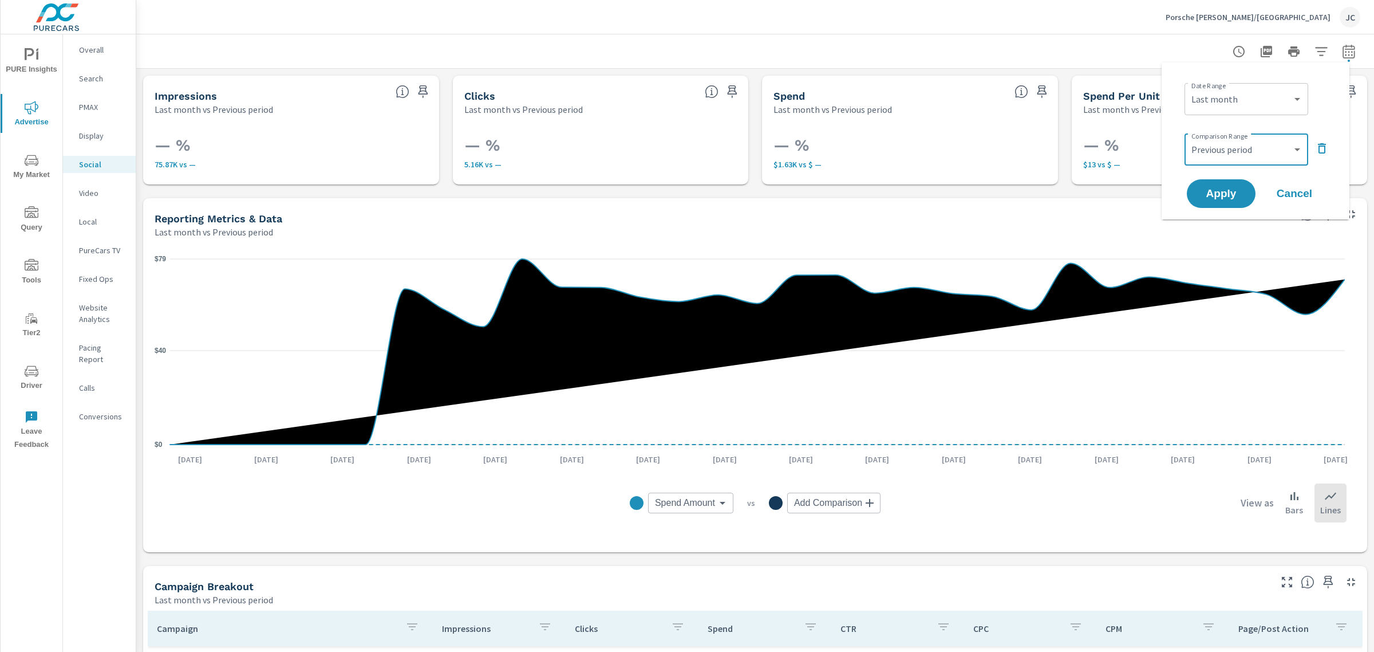
click at [1317, 148] on icon "button" at bounding box center [1322, 148] width 14 height 14
click at [1227, 156] on span "Apply" at bounding box center [1221, 161] width 47 height 11
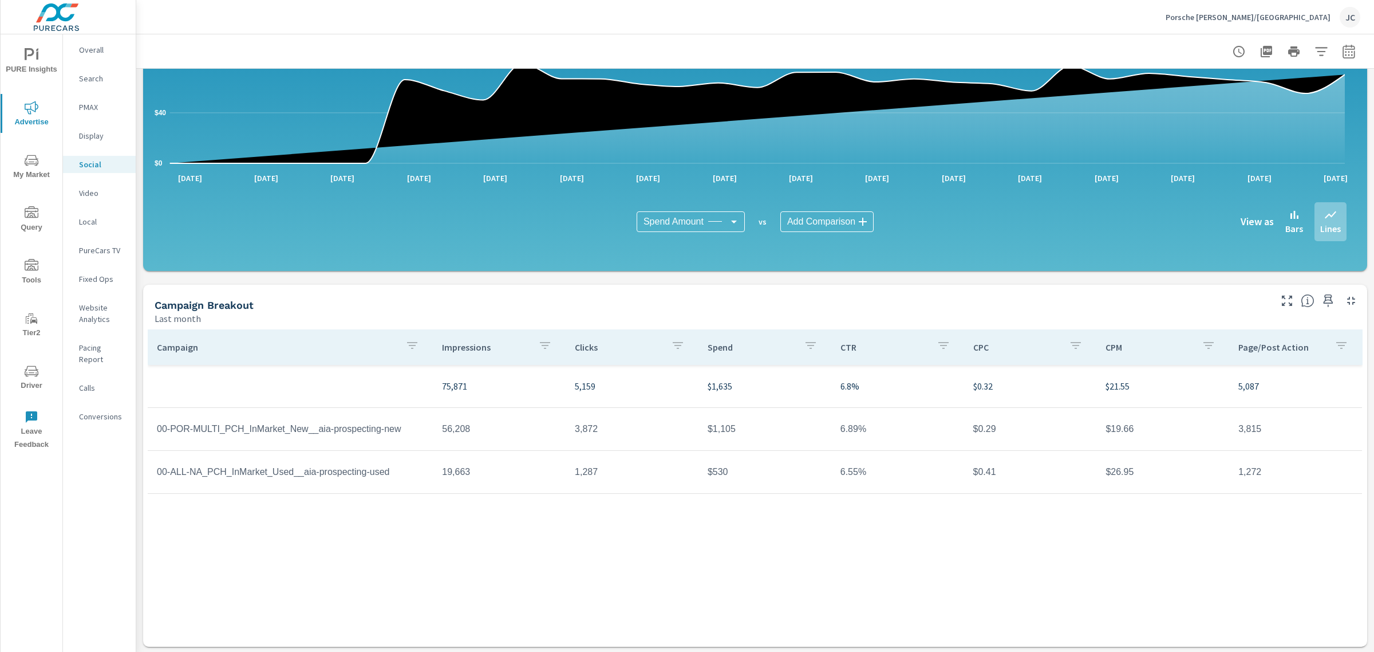
scroll to position [168, 0]
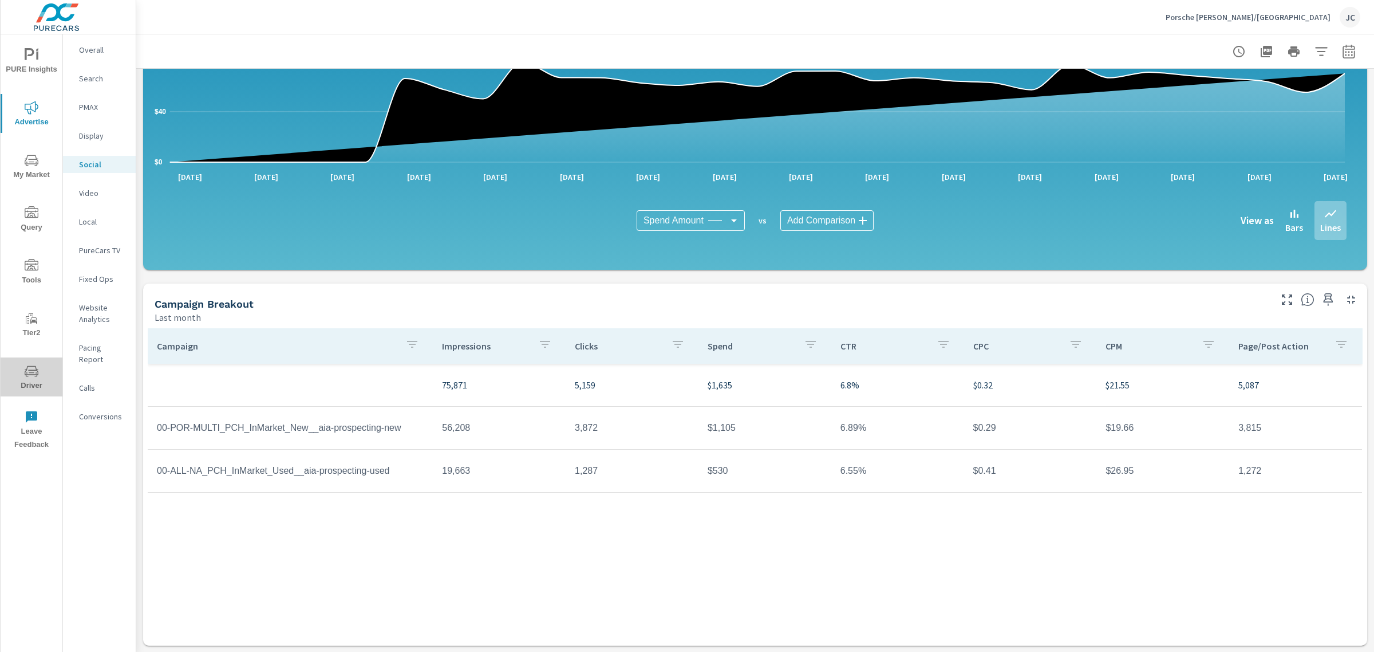
click at [46, 373] on span "Driver" at bounding box center [31, 378] width 55 height 28
